Goal: Transaction & Acquisition: Purchase product/service

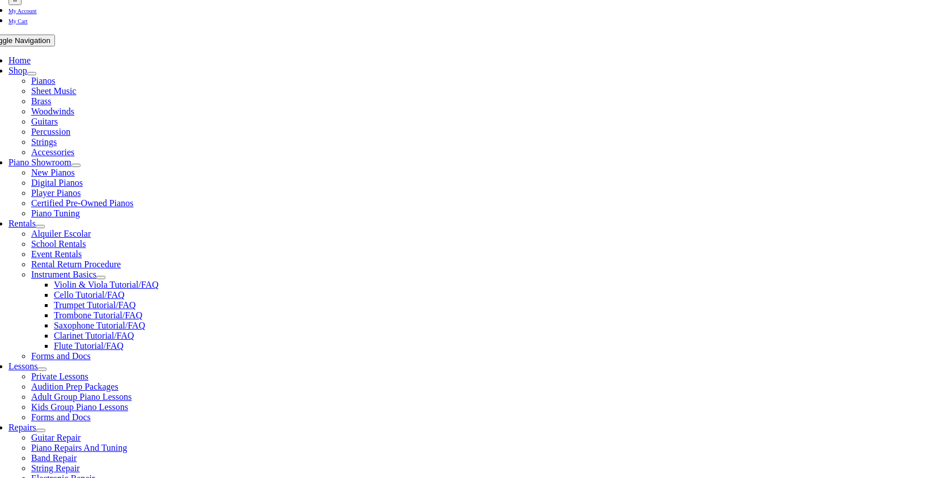
scroll to position [243, 0]
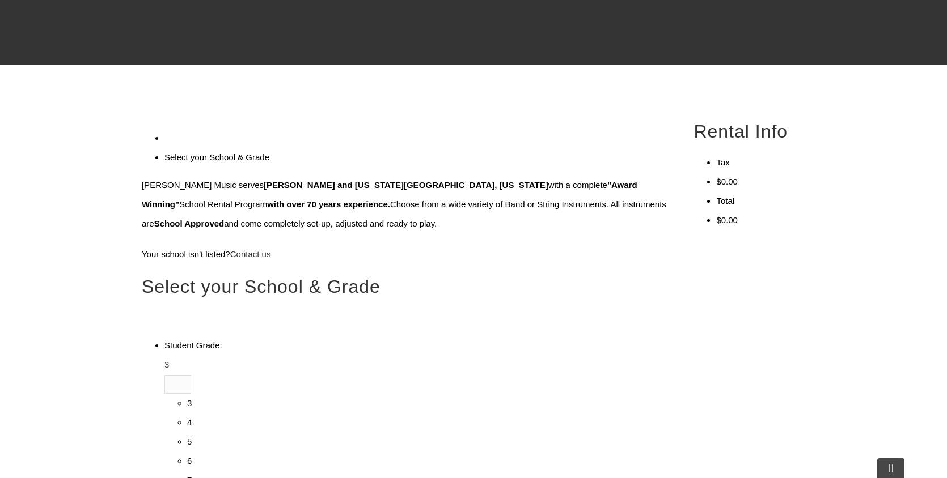
type input "pick"
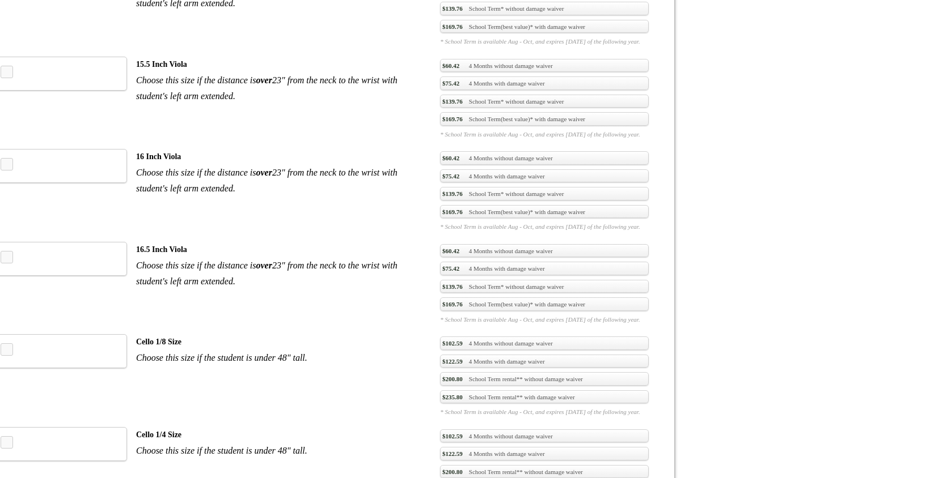
scroll to position [1818, 0]
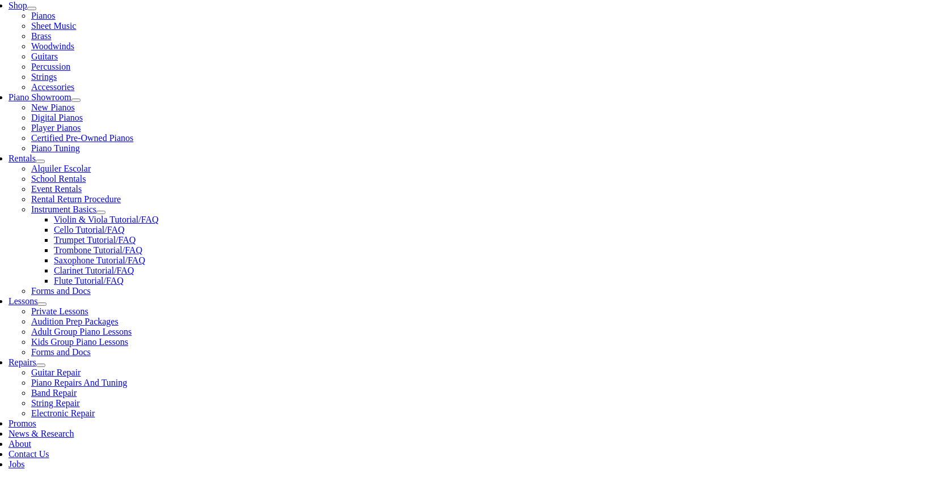
scroll to position [236, 0]
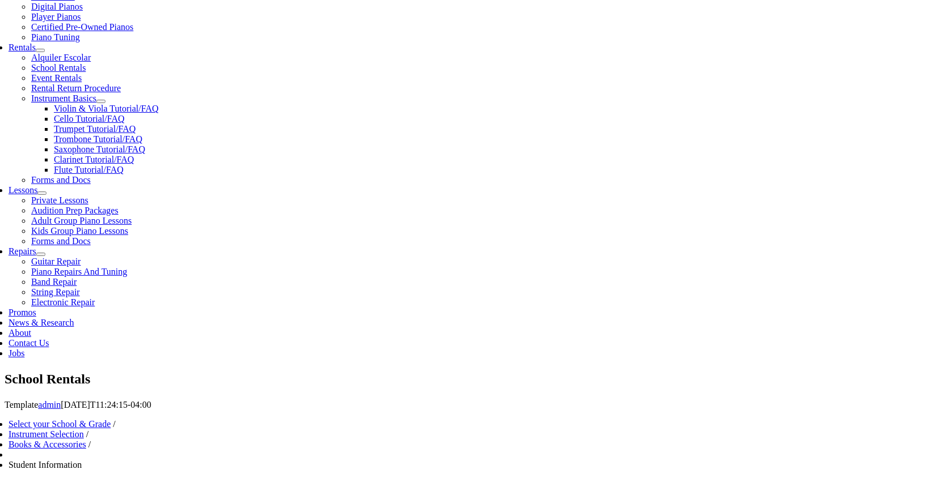
scroll to position [348, 0]
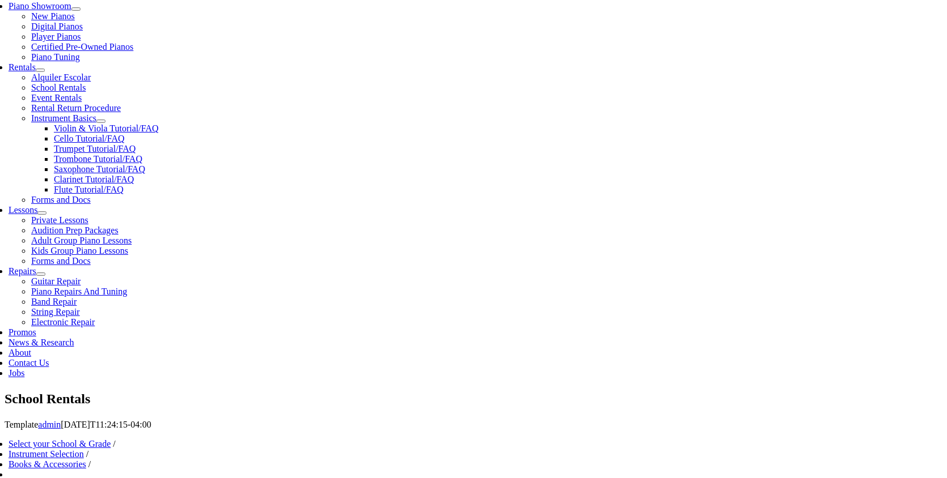
type input "1"
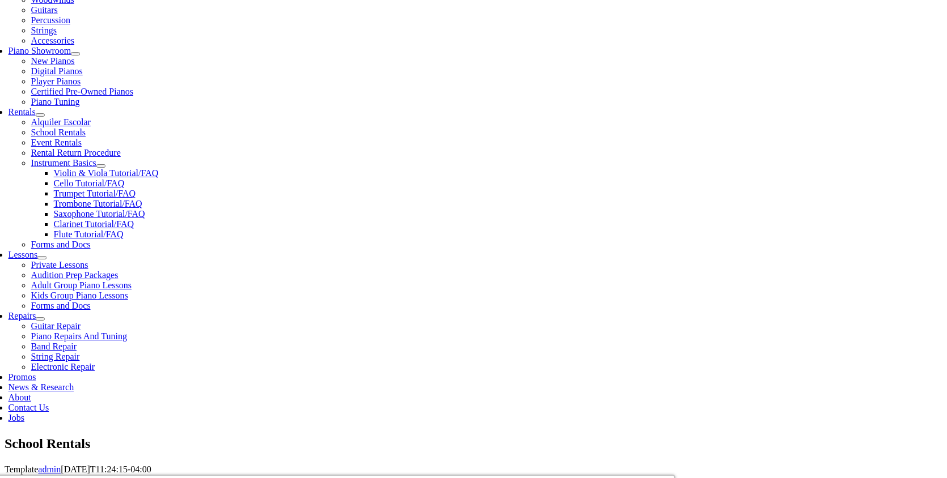
scroll to position [309, 0]
